Goal: Use online tool/utility: Utilize a website feature to perform a specific function

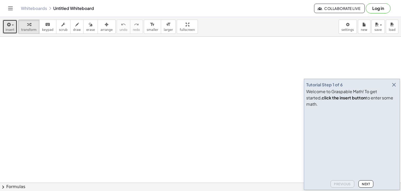
click at [5, 26] on button "insert" at bounding box center [10, 27] width 15 height 14
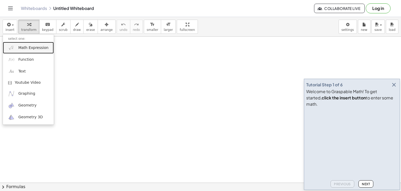
click at [28, 49] on span "Math Expression" at bounding box center [33, 47] width 30 height 5
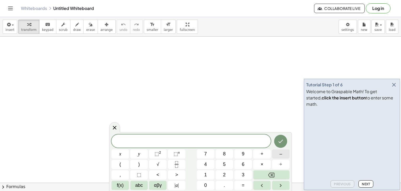
click at [278, 154] on button "–" at bounding box center [280, 153] width 17 height 9
click at [160, 164] on button "√" at bounding box center [157, 163] width 17 height 9
click at [227, 164] on button "5" at bounding box center [224, 163] width 17 height 9
click at [283, 185] on icon "Right arrow" at bounding box center [280, 185] width 6 height 6
click at [262, 166] on span "×" at bounding box center [261, 164] width 3 height 7
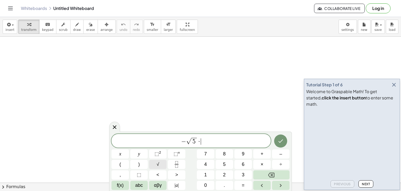
click at [164, 163] on button "√" at bounding box center [157, 163] width 17 height 9
click at [281, 153] on span "–" at bounding box center [280, 153] width 3 height 7
click at [244, 174] on span "3" at bounding box center [243, 174] width 3 height 7
click at [227, 166] on button "5" at bounding box center [224, 163] width 17 height 9
click at [281, 183] on icon "Right arrow" at bounding box center [280, 185] width 6 height 6
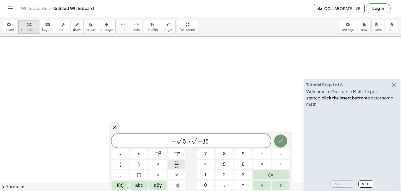
click at [176, 166] on icon "Fraction" at bounding box center [176, 164] width 7 height 7
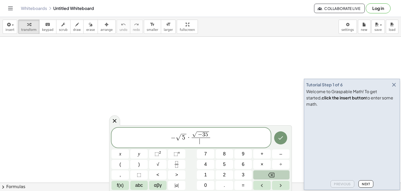
click at [277, 175] on button "Backspace" at bounding box center [271, 174] width 36 height 9
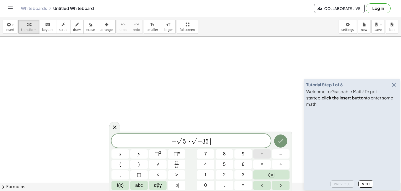
click at [263, 155] on button "+" at bounding box center [261, 153] width 17 height 9
click at [268, 174] on button "Backspace" at bounding box center [271, 174] width 36 height 9
click at [283, 165] on button "÷" at bounding box center [280, 163] width 17 height 9
click at [210, 164] on button "4" at bounding box center [205, 163] width 17 height 9
click at [280, 142] on icon "Done" at bounding box center [280, 141] width 6 height 6
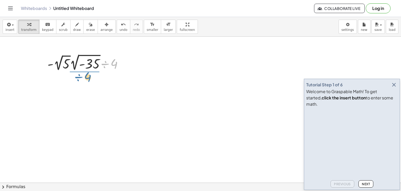
drag, startPoint x: 105, startPoint y: 64, endPoint x: 79, endPoint y: 78, distance: 29.9
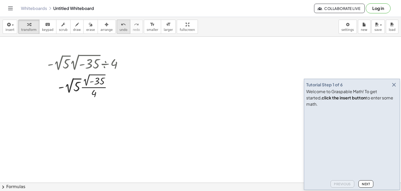
click at [120, 30] on span "undo" at bounding box center [124, 30] width 8 height 4
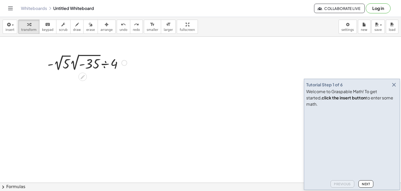
click at [123, 63] on div at bounding box center [124, 63] width 6 height 6
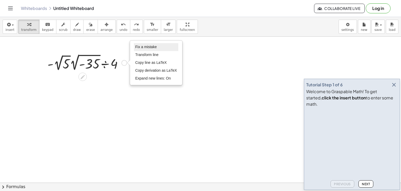
click at [151, 45] on span "Fix a mistake" at bounding box center [145, 47] width 21 height 4
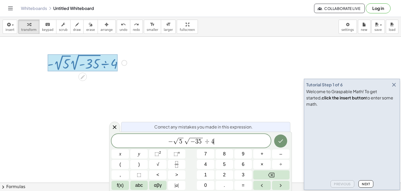
click at [225, 142] on span "− √ 5 √ − 3 5 ÷ 4 ​" at bounding box center [190, 141] width 159 height 8
click at [203, 142] on span "√ − 3 5" at bounding box center [193, 140] width 19 height 7
click at [208, 141] on span "÷" at bounding box center [207, 141] width 8 height 6
click at [204, 140] on span "÷" at bounding box center [207, 141] width 8 height 6
click at [206, 140] on span "÷" at bounding box center [207, 141] width 8 height 6
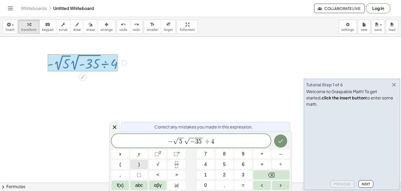
click at [141, 163] on button ")" at bounding box center [138, 163] width 17 height 9
click at [162, 141] on span "​ ( − √ 5 √ − 3 5 ) ÷ 4" at bounding box center [190, 139] width 159 height 9
click at [122, 164] on button "(" at bounding box center [119, 163] width 17 height 9
click at [279, 142] on icon "Done" at bounding box center [280, 140] width 6 height 6
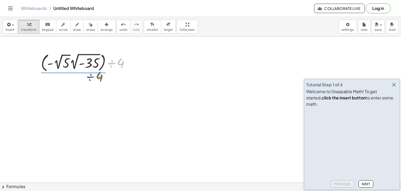
drag, startPoint x: 119, startPoint y: 63, endPoint x: 97, endPoint y: 77, distance: 25.8
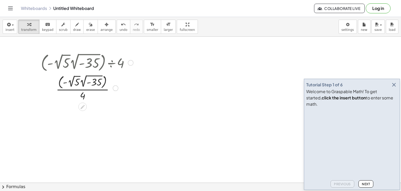
click at [105, 83] on div at bounding box center [86, 87] width 97 height 29
drag, startPoint x: 72, startPoint y: 110, endPoint x: 97, endPoint y: 110, distance: 24.5
click at [97, 110] on div at bounding box center [86, 115] width 97 height 27
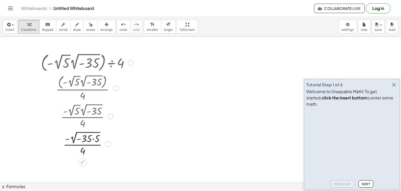
click at [92, 138] on div at bounding box center [86, 142] width 97 height 27
drag, startPoint x: 70, startPoint y: 139, endPoint x: 63, endPoint y: 146, distance: 9.4
click at [63, 146] on div at bounding box center [86, 142] width 97 height 27
click at [84, 139] on div at bounding box center [86, 142] width 97 height 27
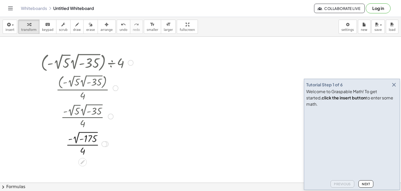
click at [84, 139] on div at bounding box center [86, 142] width 97 height 27
click at [76, 139] on div at bounding box center [86, 142] width 97 height 27
click at [77, 139] on div at bounding box center [86, 142] width 97 height 27
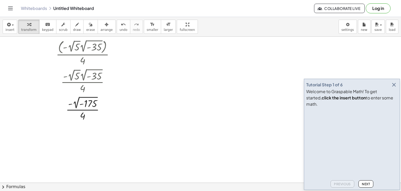
scroll to position [26, 0]
